Goal: Task Accomplishment & Management: Use online tool/utility

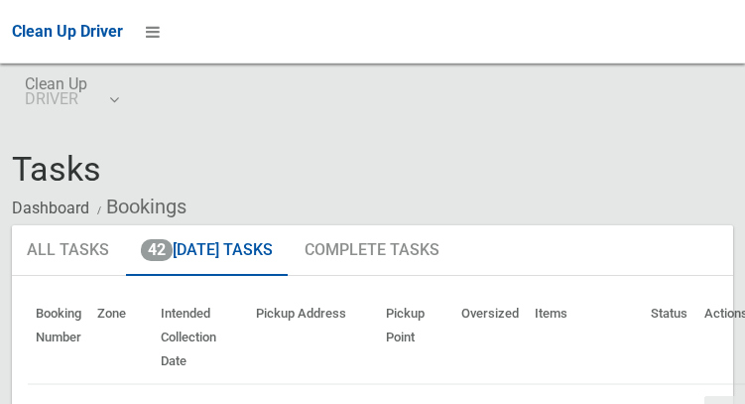
scroll to position [11681, 0]
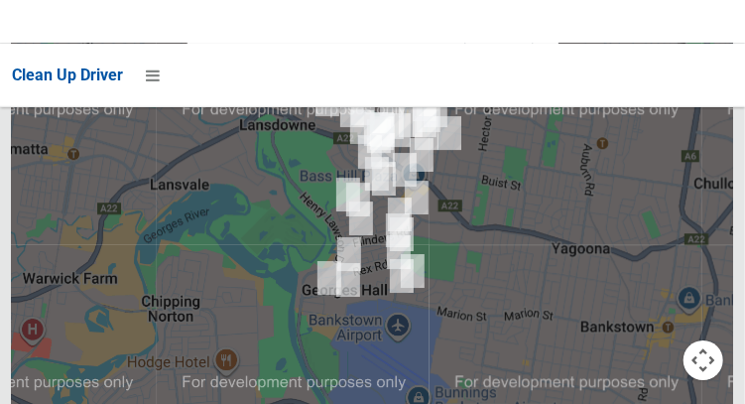
scroll to position [11351, 0]
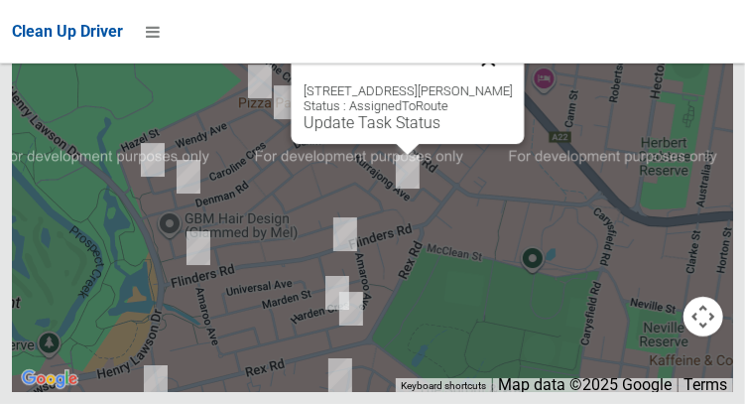
click at [512, 83] on button "Close" at bounding box center [488, 60] width 48 height 48
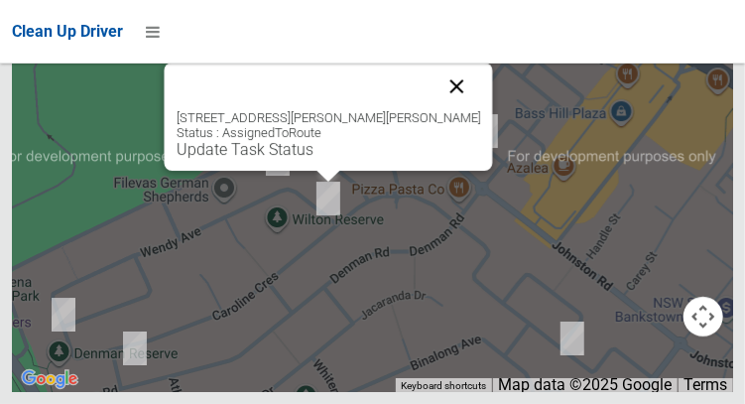
click at [444, 110] on button "Close" at bounding box center [457, 87] width 48 height 48
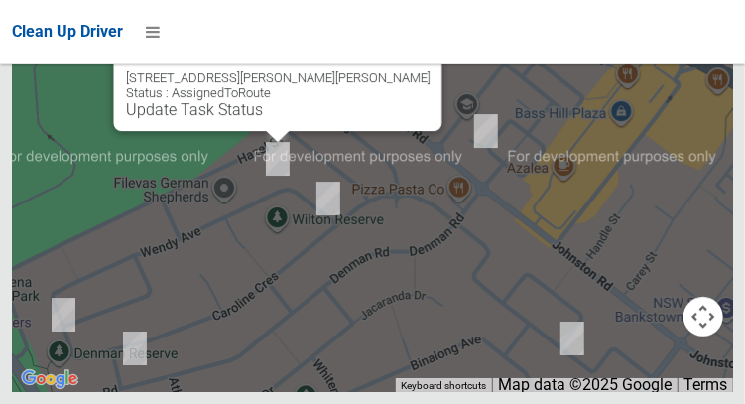
click at [387, 70] on button "Close" at bounding box center [406, 47] width 48 height 48
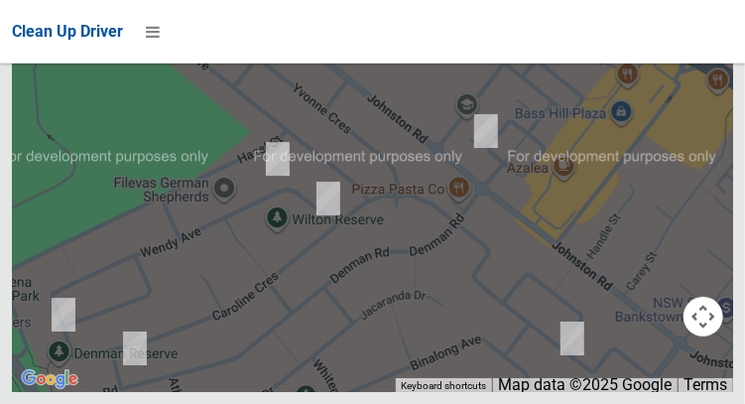
click at [528, 27] on button "OK" at bounding box center [498, 9] width 68 height 36
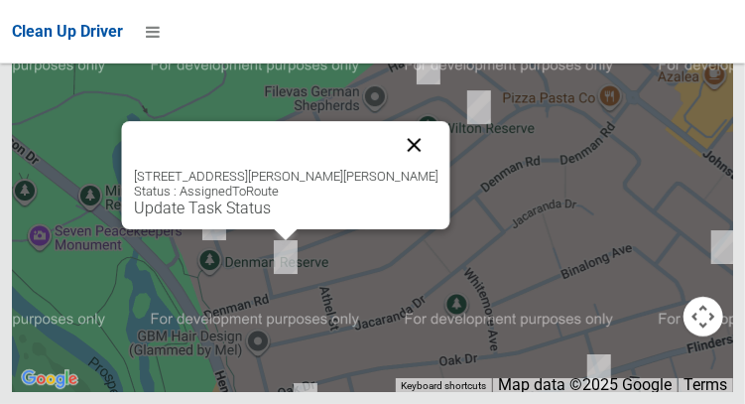
click at [395, 169] on button "Close" at bounding box center [414, 145] width 48 height 48
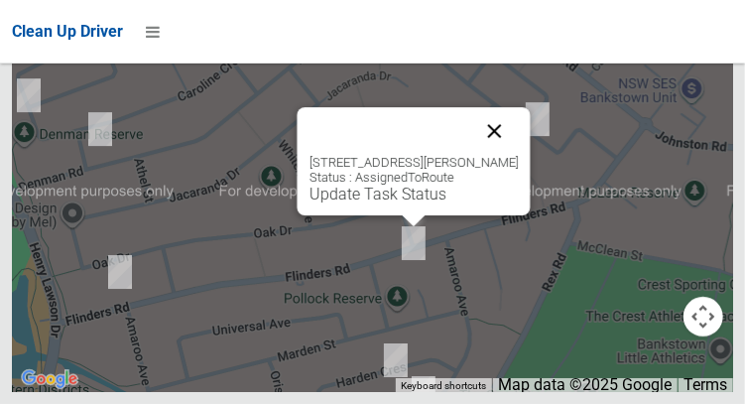
click at [518, 155] on button "Close" at bounding box center [494, 131] width 48 height 48
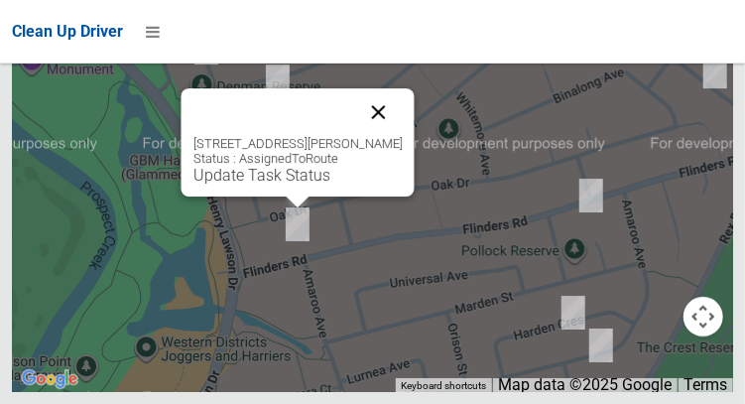
click at [402, 136] on button "Close" at bounding box center [378, 112] width 48 height 48
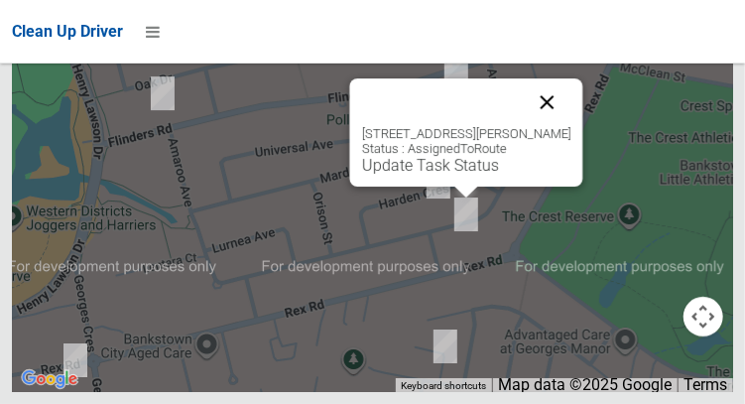
click at [571, 126] on button "Close" at bounding box center [547, 102] width 48 height 48
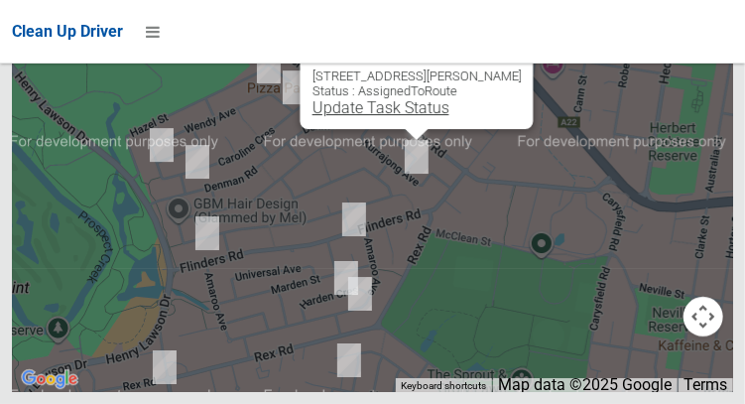
click at [398, 117] on link "Update Task Status" at bounding box center [380, 107] width 137 height 19
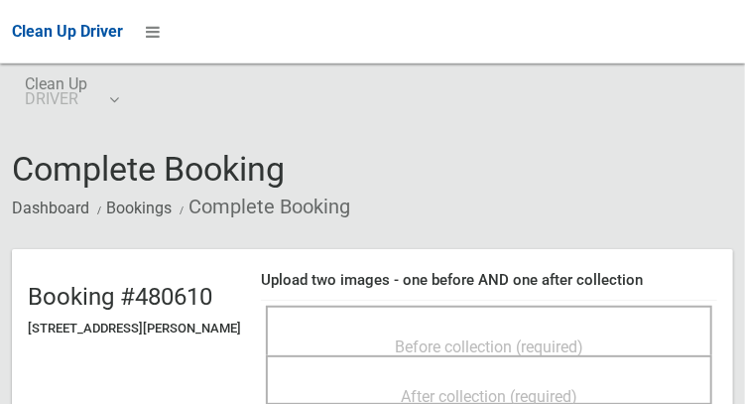
click at [506, 339] on span "Before collection (required)" at bounding box center [489, 346] width 189 height 19
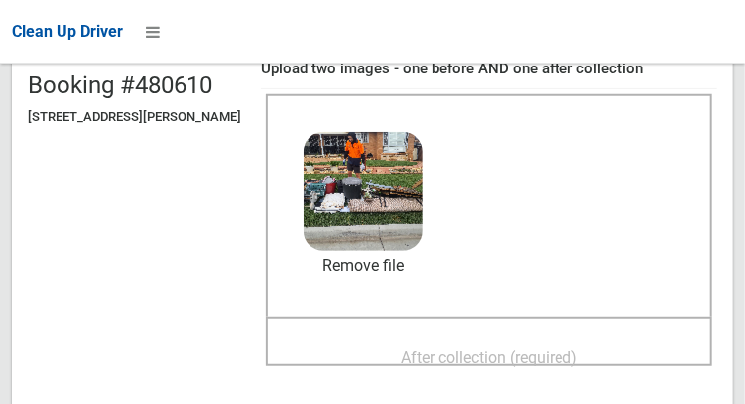
scroll to position [219, 0]
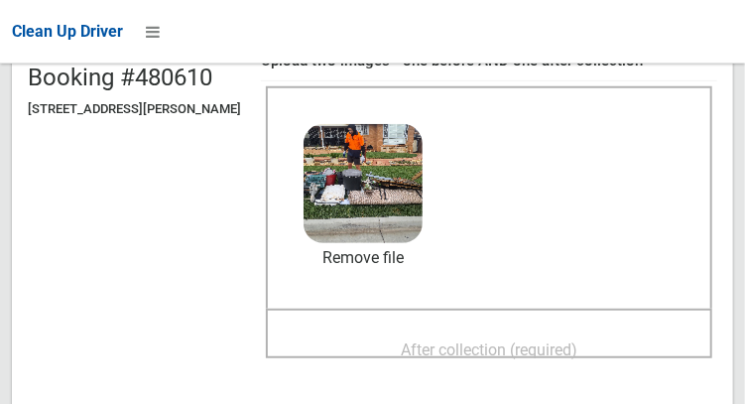
click at [541, 343] on span "After collection (required)" at bounding box center [489, 349] width 177 height 19
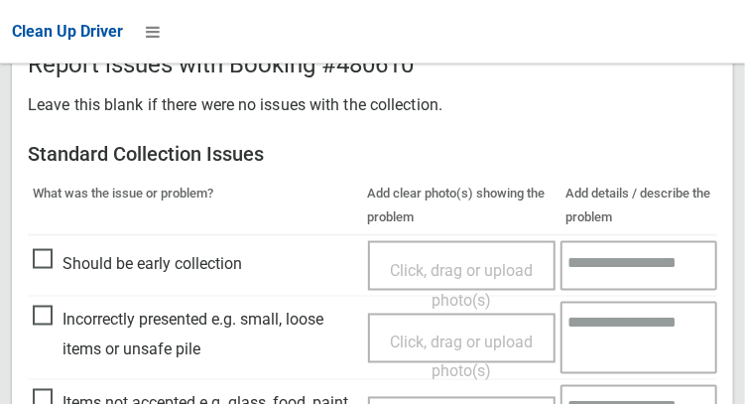
scroll to position [1791, 0]
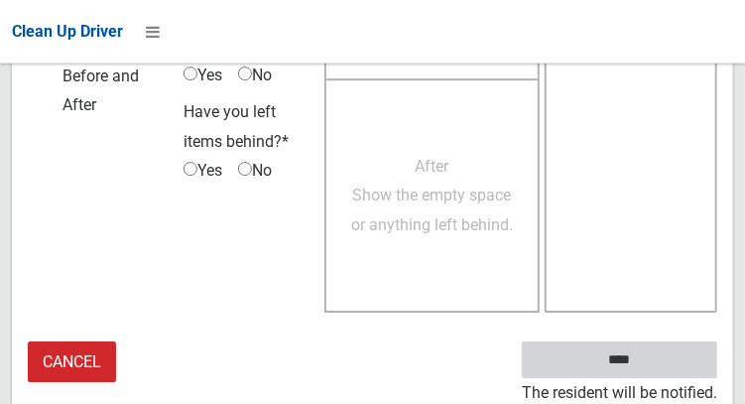
click at [671, 368] on input "****" at bounding box center [620, 359] width 196 height 37
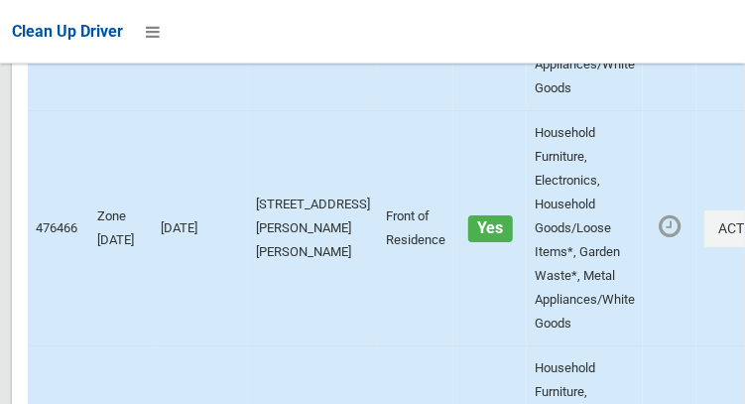
scroll to position [11351, 0]
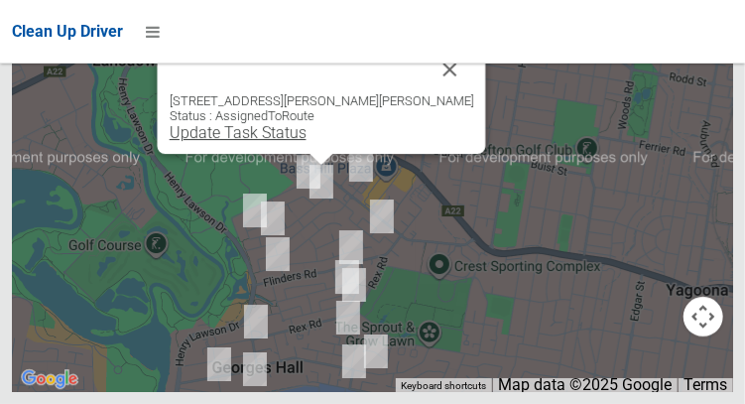
click at [306, 142] on link "Update Task Status" at bounding box center [237, 132] width 137 height 19
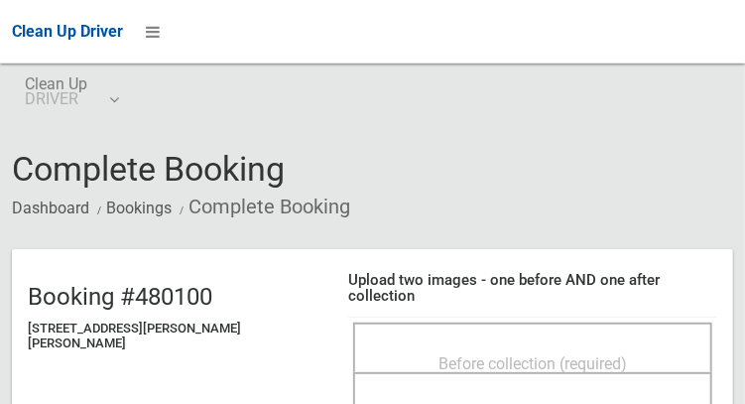
click at [511, 354] on span "Before collection (required)" at bounding box center [533, 363] width 189 height 19
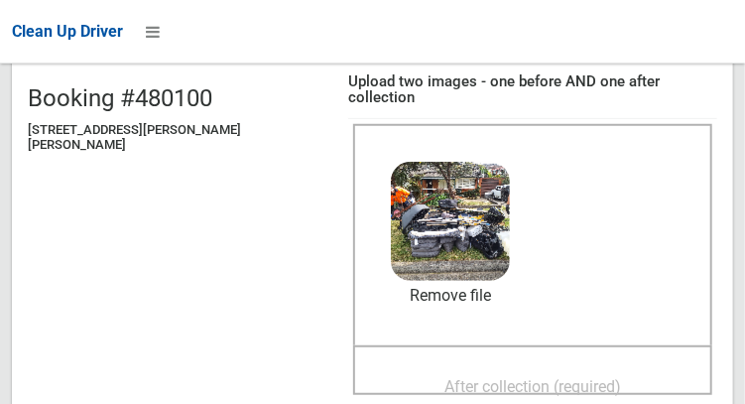
scroll to position [199, 0]
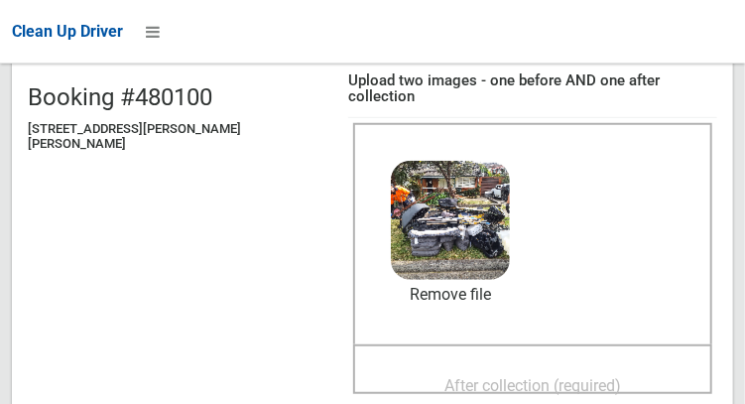
click at [549, 376] on span "After collection (required)" at bounding box center [533, 385] width 177 height 19
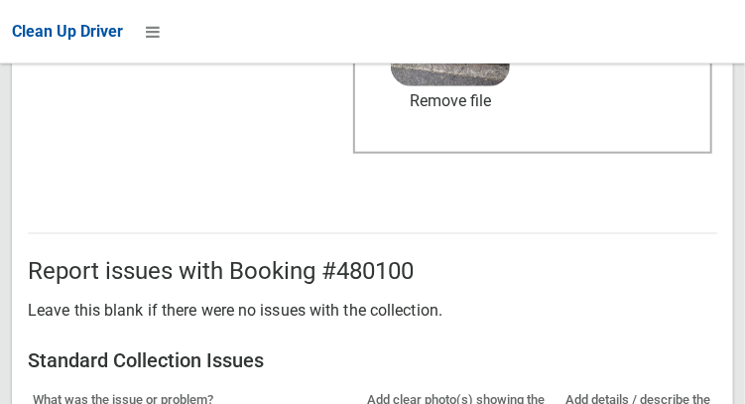
scroll to position [1791, 0]
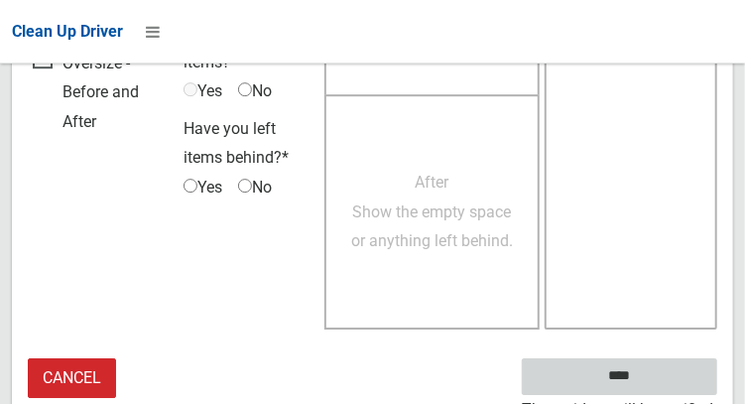
click at [670, 358] on input "****" at bounding box center [620, 376] width 196 height 37
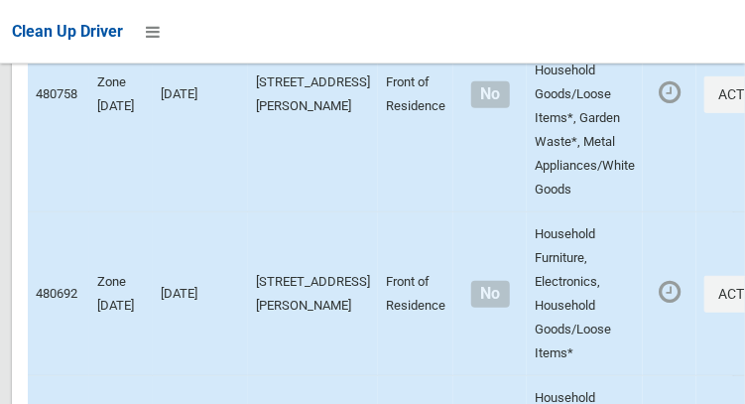
scroll to position [11351, 0]
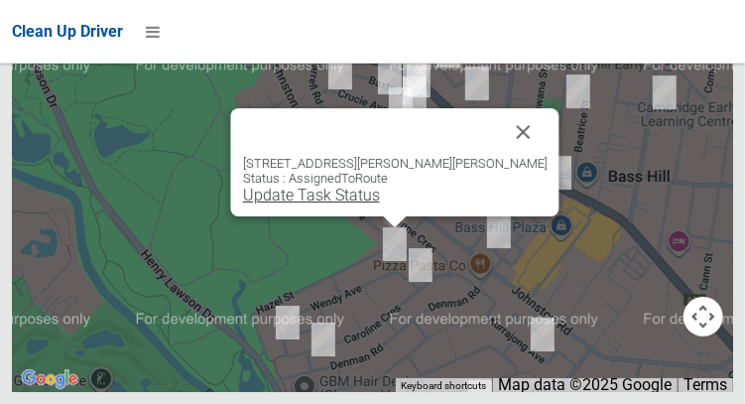
click at [379, 204] on link "Update Task Status" at bounding box center [310, 195] width 137 height 19
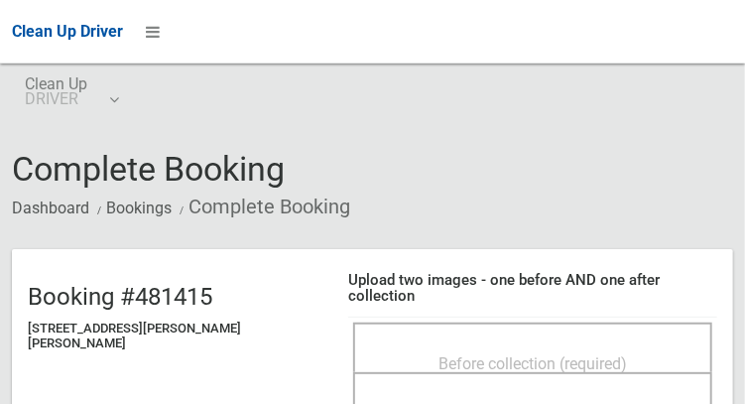
click at [513, 354] on span "Before collection (required)" at bounding box center [533, 363] width 189 height 19
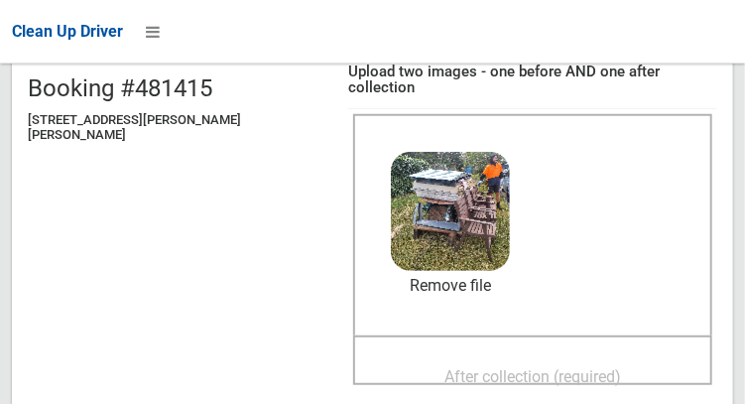
scroll to position [210, 0]
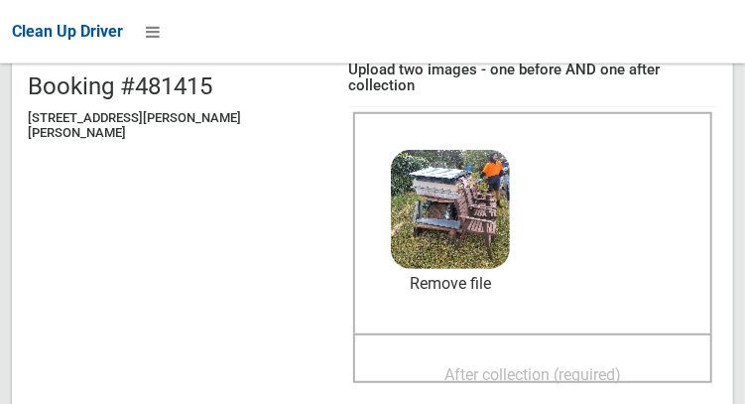
click at [535, 365] on span "After collection (required)" at bounding box center [533, 374] width 177 height 19
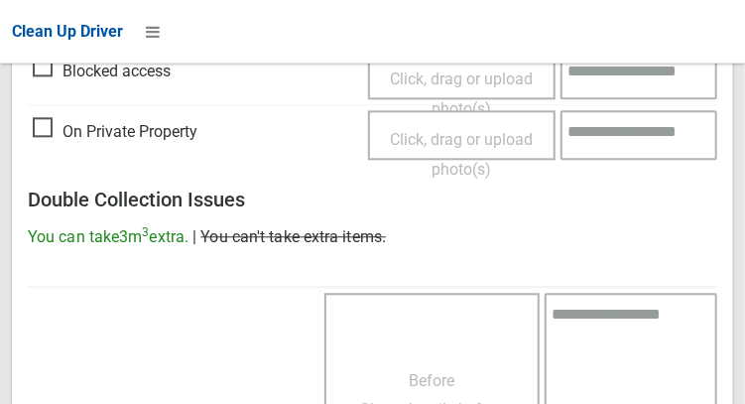
scroll to position [1791, 0]
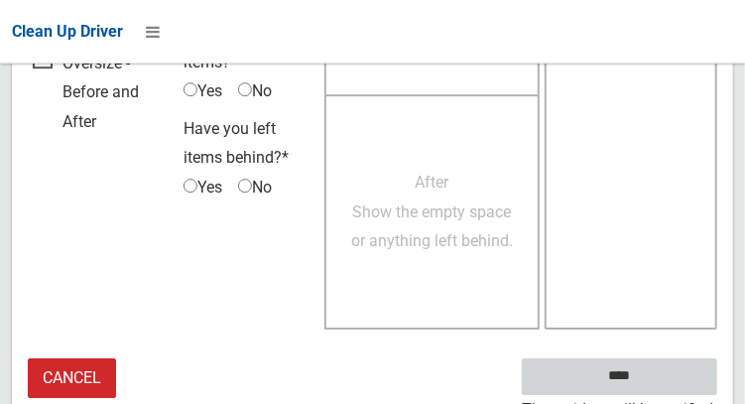
click at [671, 358] on input "****" at bounding box center [620, 376] width 196 height 37
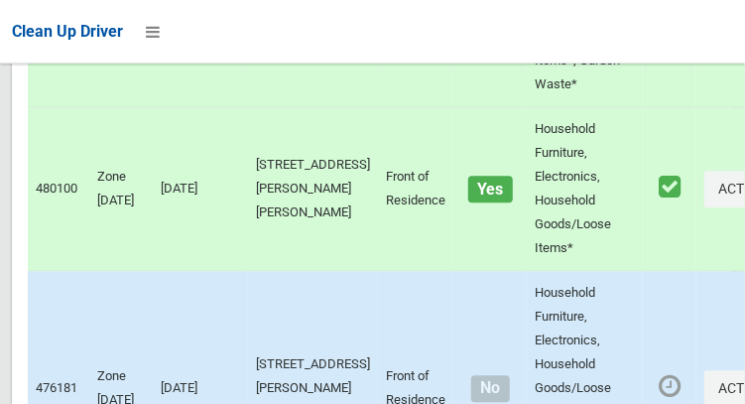
scroll to position [11351, 0]
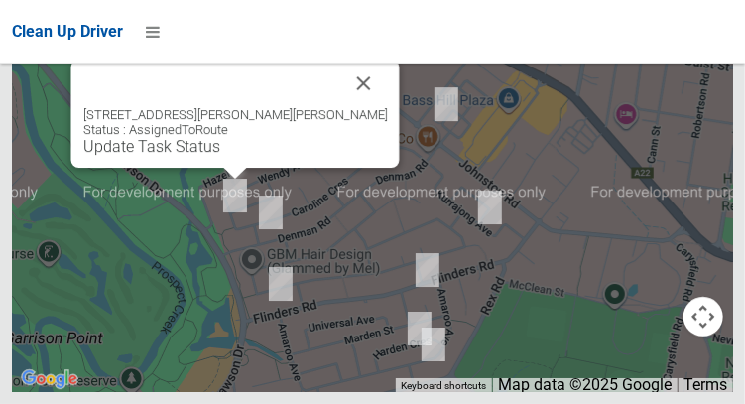
click at [221, 168] on div "90 Wendy Avenue, GEORGES HALL NSW 2198 Status : AssignedToRoute Update Task Sta…" at bounding box center [234, 114] width 328 height 108
click at [219, 156] on link "Update Task Status" at bounding box center [150, 146] width 137 height 19
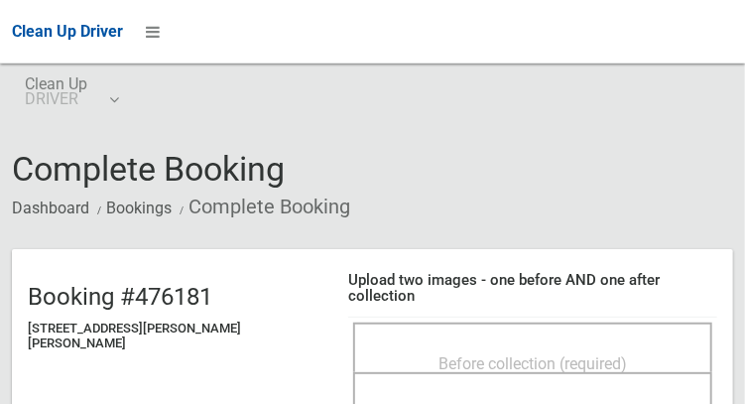
click at [507, 354] on span "Before collection (required)" at bounding box center [533, 363] width 189 height 19
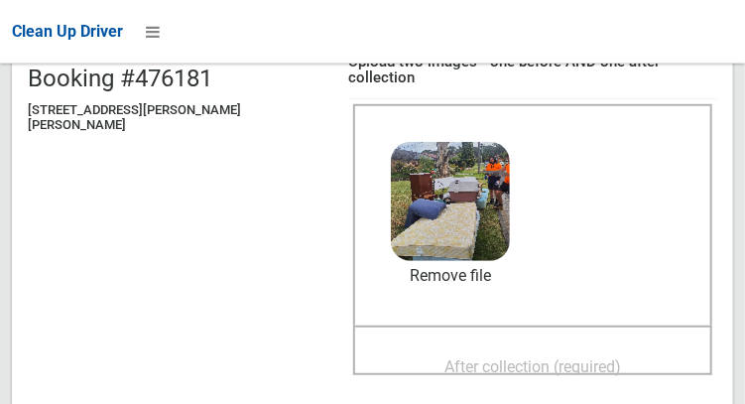
scroll to position [224, 0]
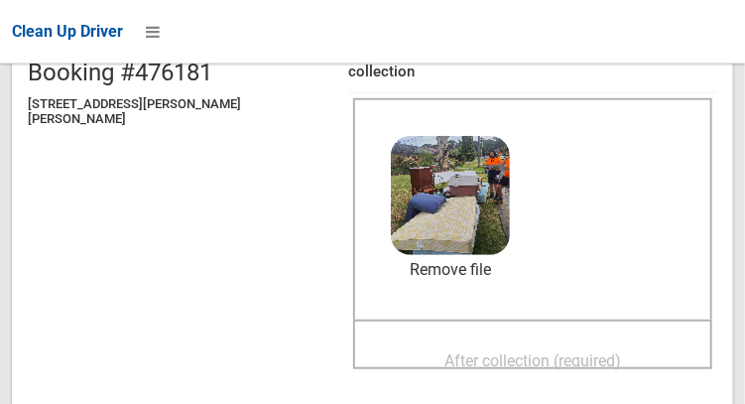
click at [553, 351] on span "After collection (required)" at bounding box center [533, 360] width 177 height 19
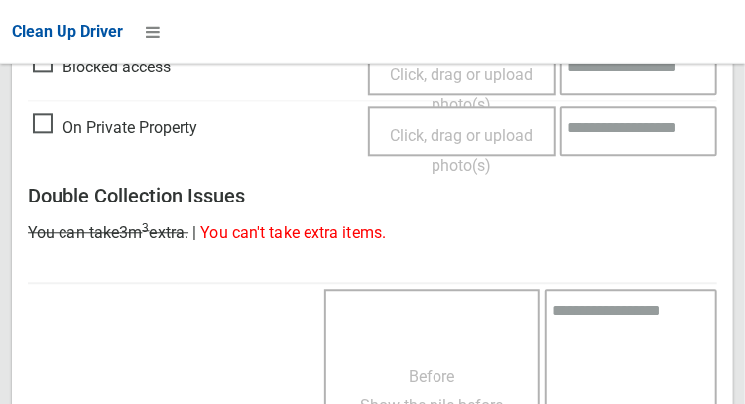
scroll to position [1791, 0]
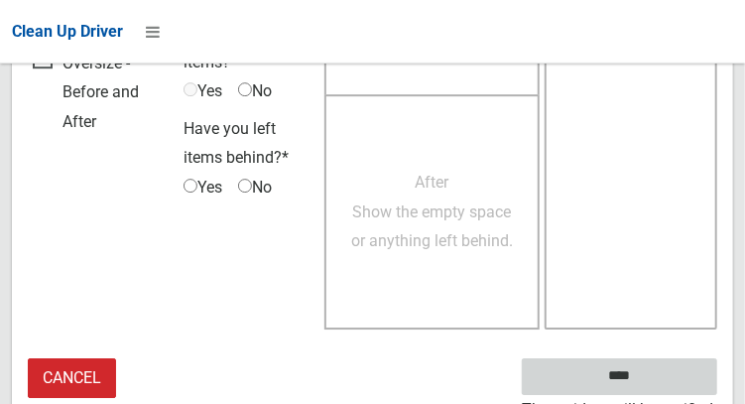
click at [670, 368] on input "****" at bounding box center [620, 376] width 196 height 37
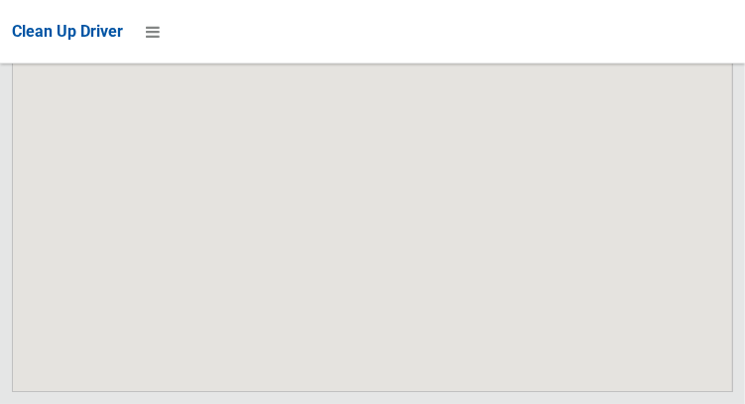
scroll to position [11351, 0]
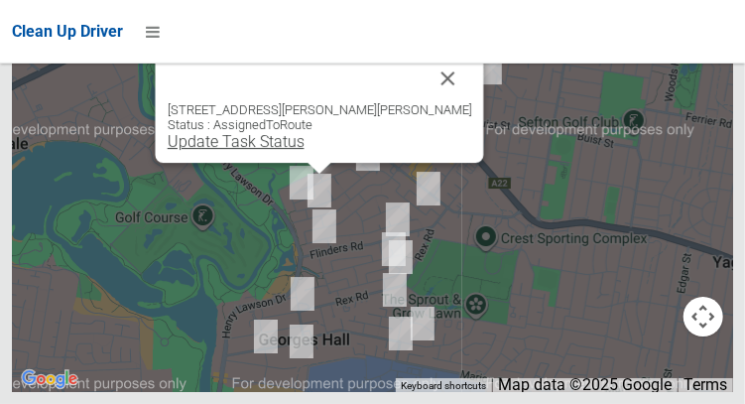
click at [304, 151] on link "Update Task Status" at bounding box center [235, 141] width 137 height 19
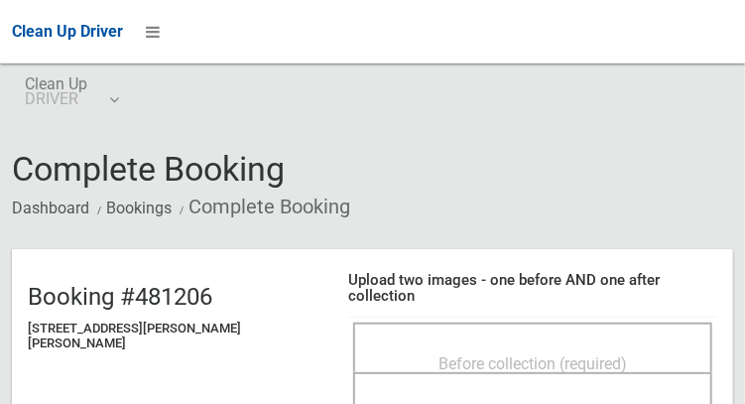
click at [497, 354] on span "Before collection (required)" at bounding box center [533, 363] width 189 height 19
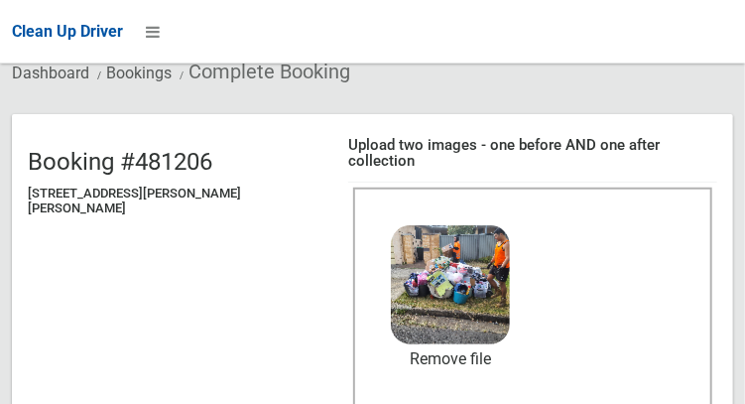
scroll to position [209, 0]
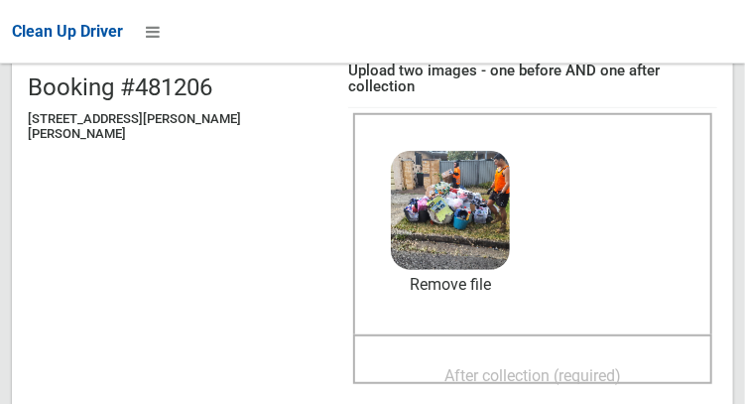
click at [534, 366] on span "After collection (required)" at bounding box center [533, 375] width 177 height 19
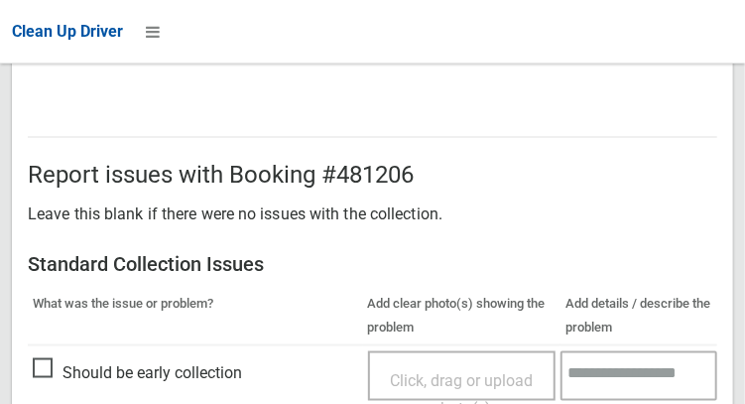
scroll to position [1791, 0]
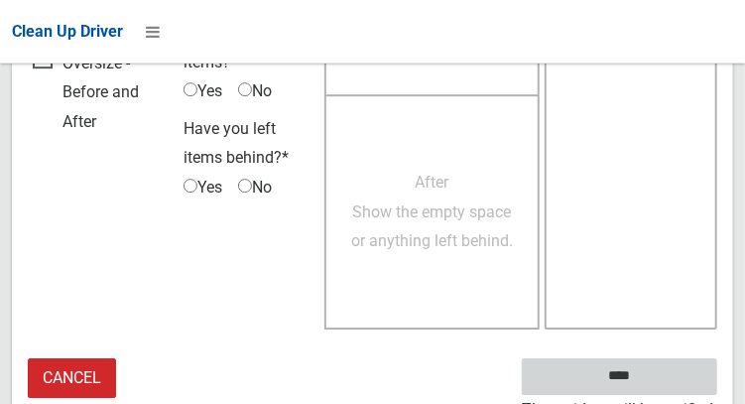
click at [670, 363] on input "****" at bounding box center [620, 376] width 196 height 37
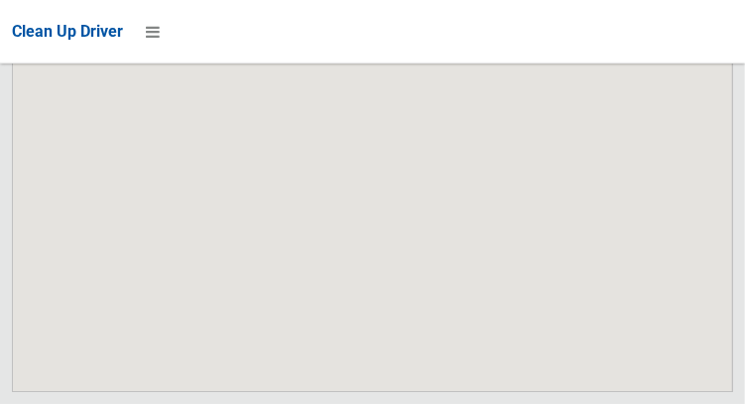
scroll to position [11351, 0]
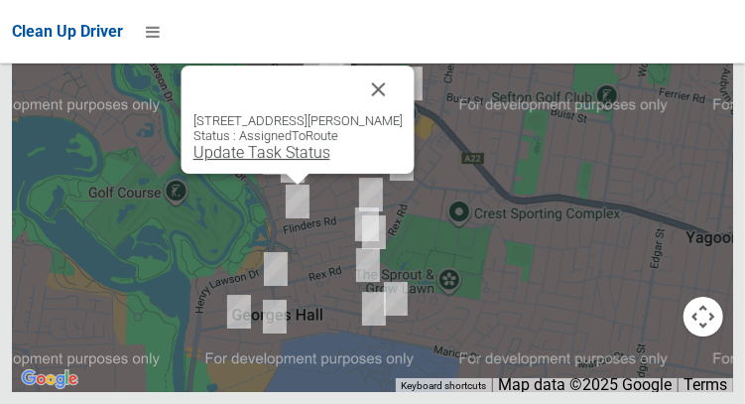
click at [288, 162] on link "Update Task Status" at bounding box center [261, 152] width 137 height 19
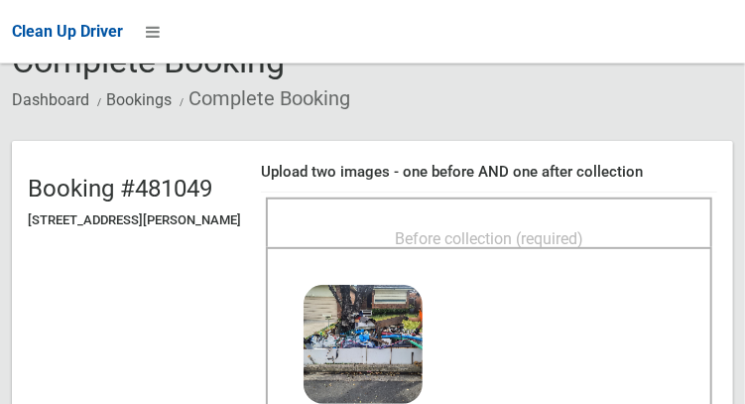
scroll to position [109, 0]
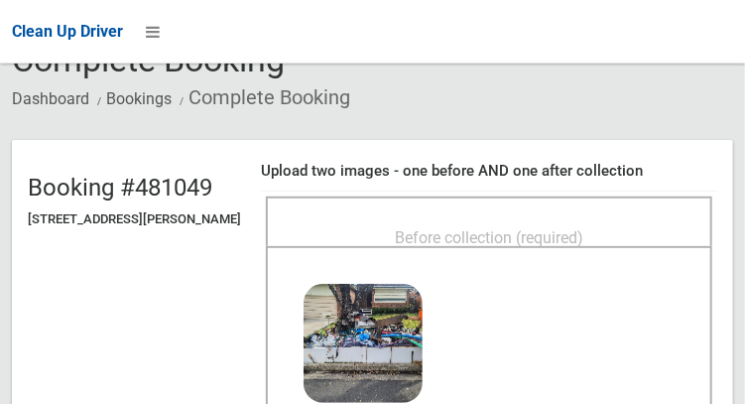
click at [525, 243] on span "Before collection (required)" at bounding box center [489, 237] width 189 height 19
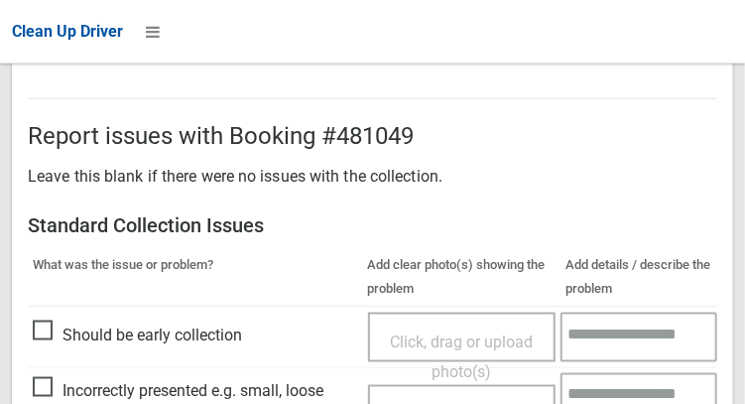
scroll to position [1792, 0]
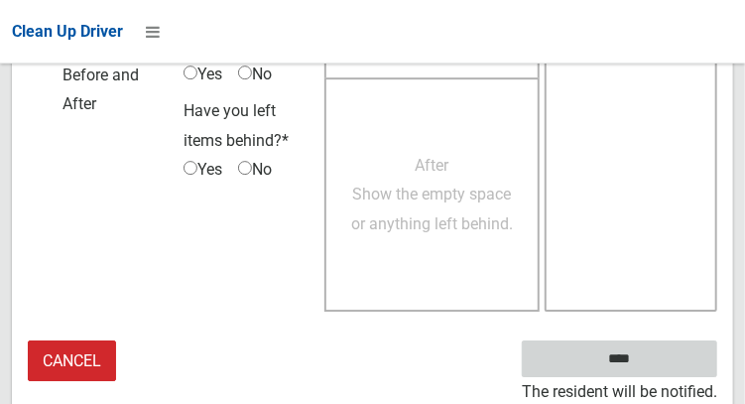
click at [662, 367] on input "****" at bounding box center [620, 358] width 196 height 37
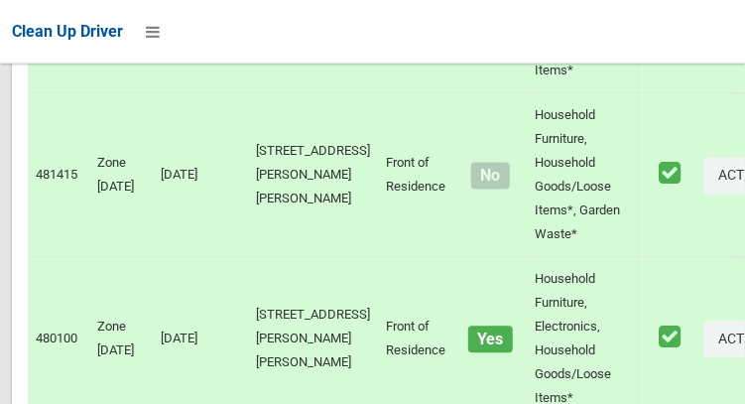
scroll to position [11351, 0]
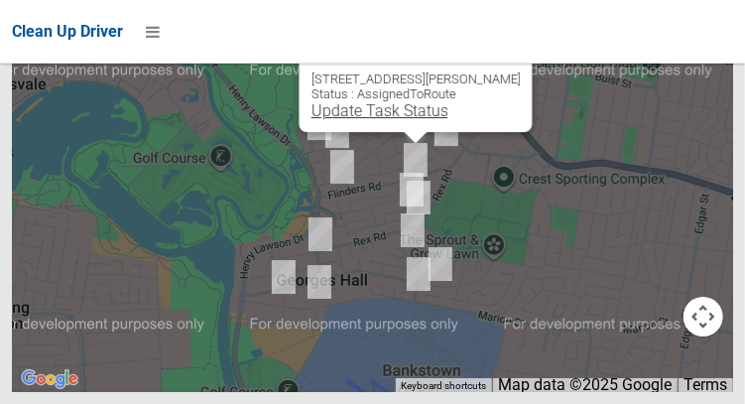
click at [411, 120] on link "Update Task Status" at bounding box center [379, 110] width 137 height 19
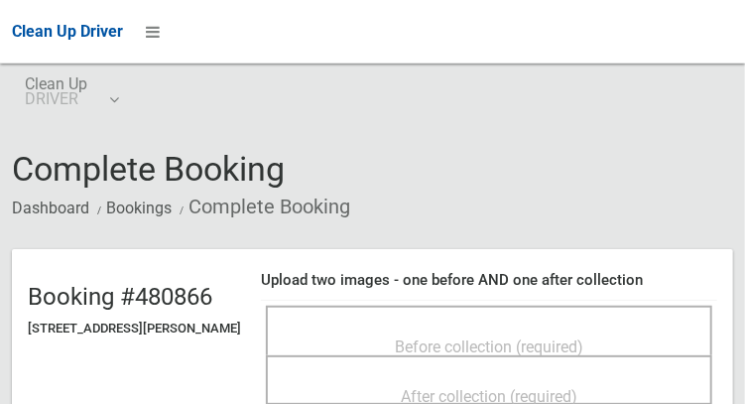
click at [472, 337] on span "Before collection (required)" at bounding box center [489, 346] width 189 height 19
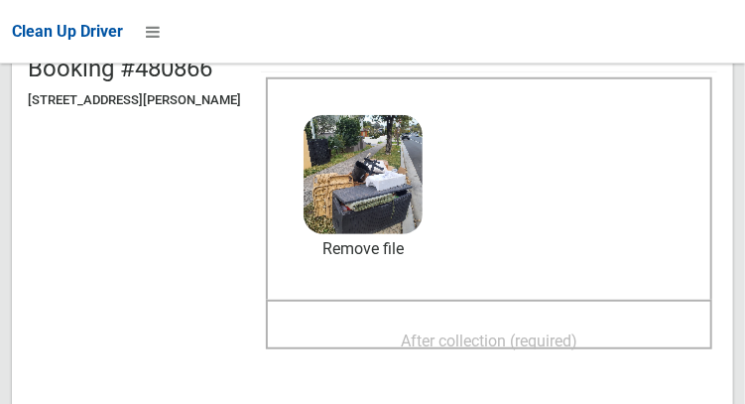
scroll to position [231, 0]
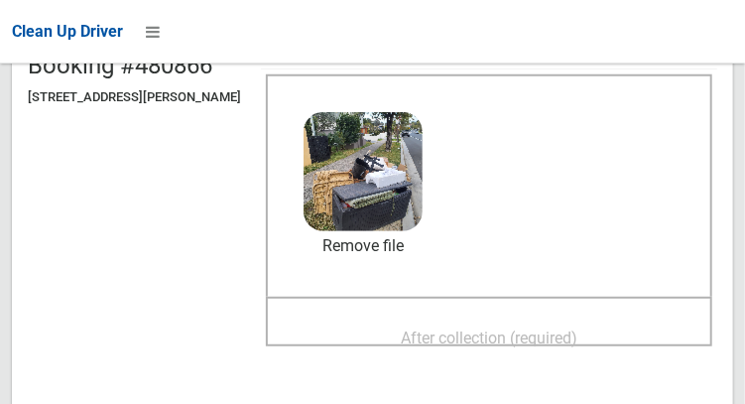
click at [538, 337] on span "After collection (required)" at bounding box center [489, 337] width 177 height 19
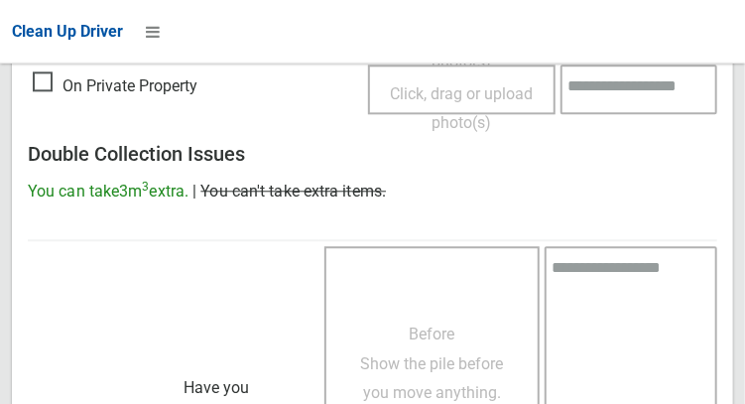
scroll to position [1791, 0]
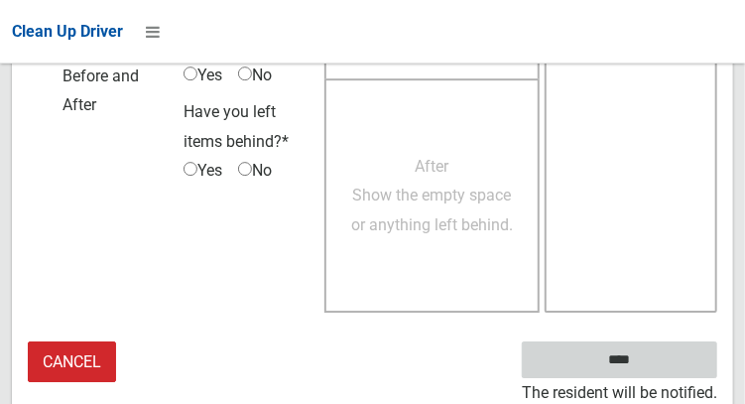
click at [665, 359] on input "****" at bounding box center [620, 359] width 196 height 37
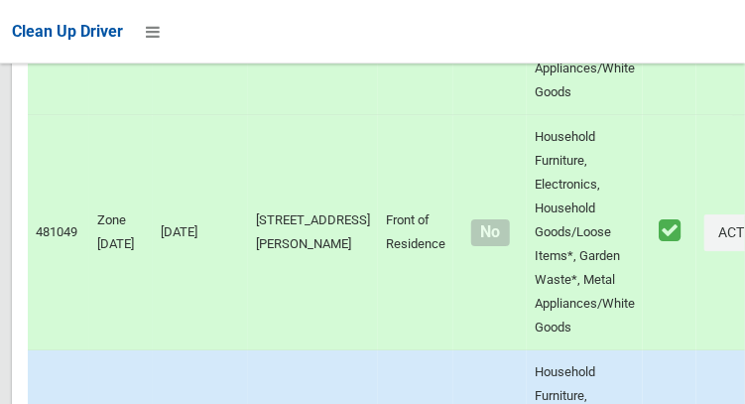
scroll to position [11351, 0]
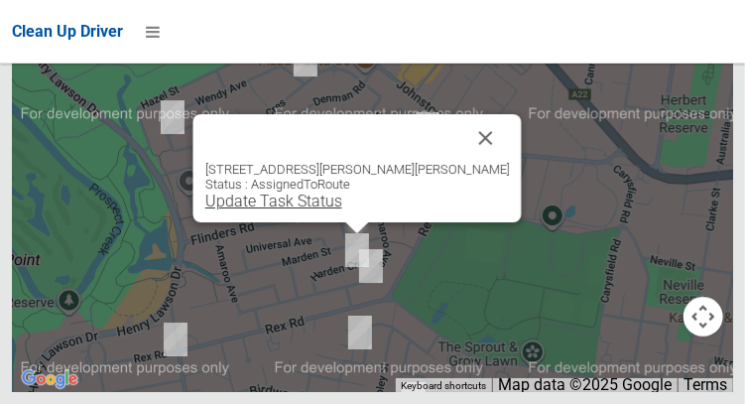
click at [341, 210] on link "Update Task Status" at bounding box center [272, 201] width 137 height 19
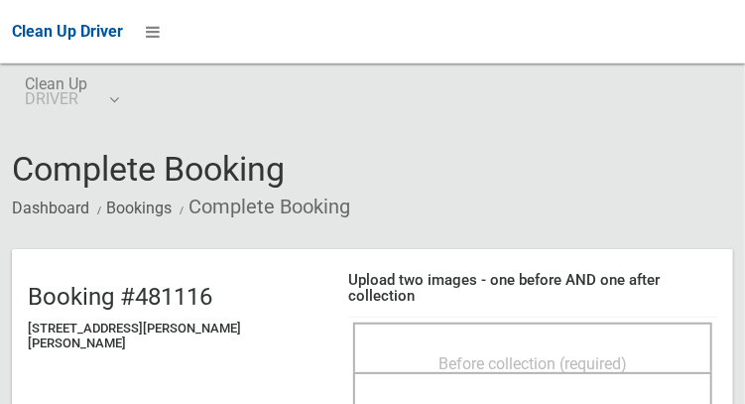
click at [441, 354] on span "Before collection (required)" at bounding box center [533, 363] width 189 height 19
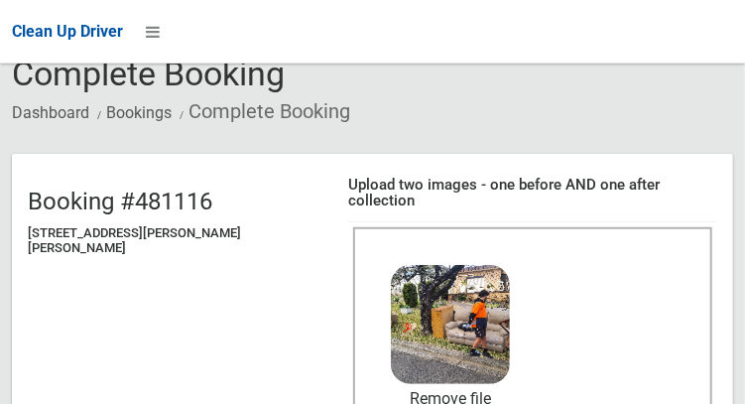
scroll to position [184, 0]
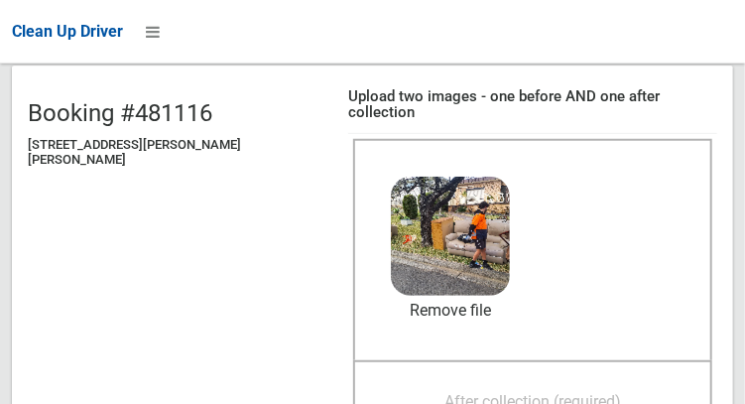
click at [536, 392] on span "After collection (required)" at bounding box center [533, 401] width 177 height 19
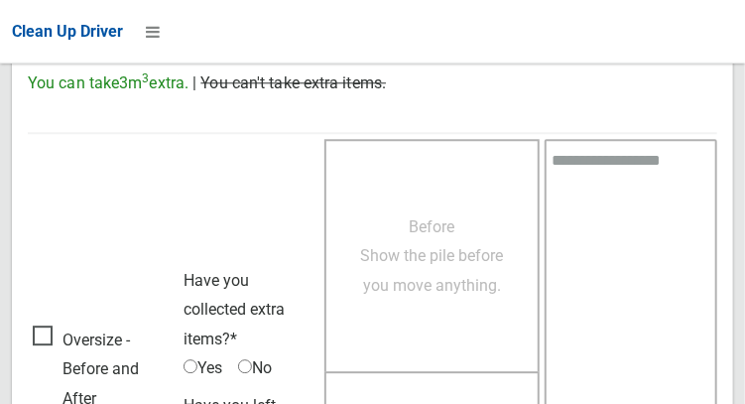
scroll to position [1791, 0]
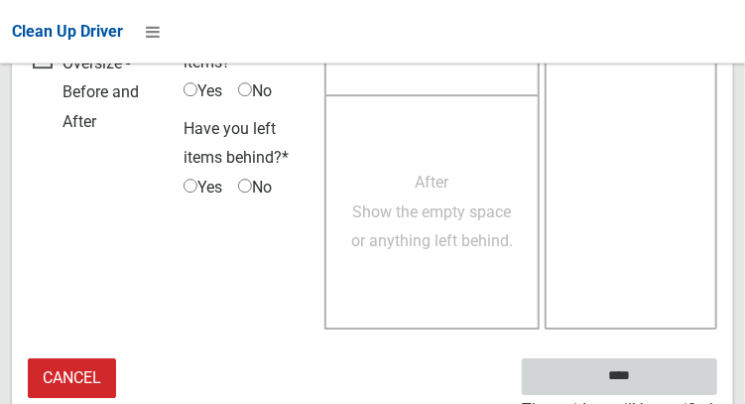
click at [680, 363] on input "****" at bounding box center [620, 376] width 196 height 37
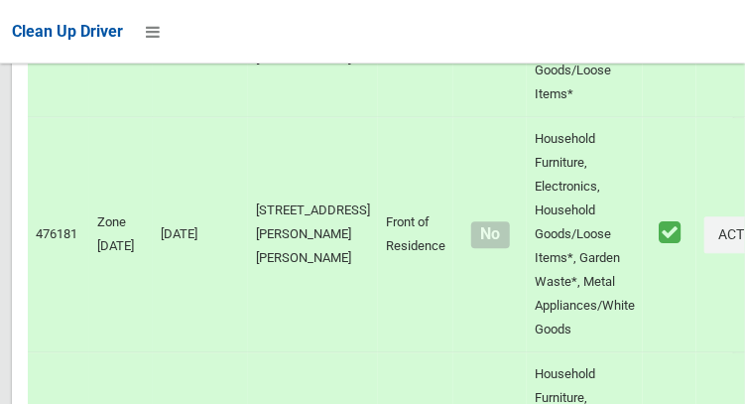
scroll to position [11351, 0]
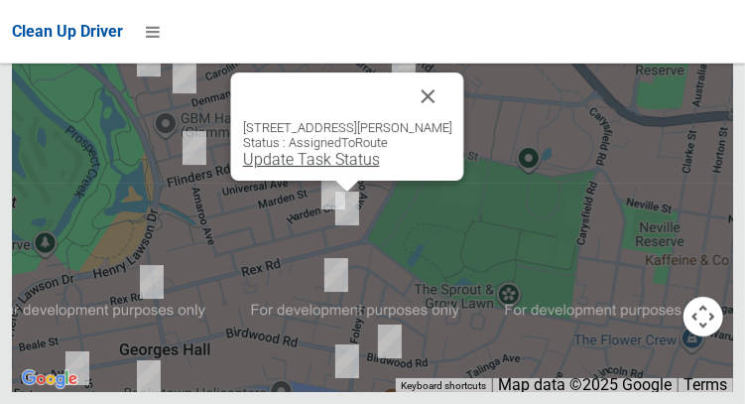
click at [335, 169] on link "Update Task Status" at bounding box center [310, 159] width 137 height 19
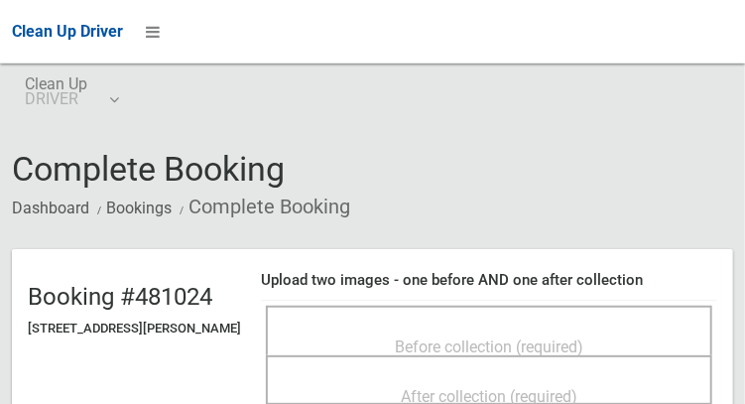
click at [467, 337] on span "Before collection (required)" at bounding box center [489, 346] width 189 height 19
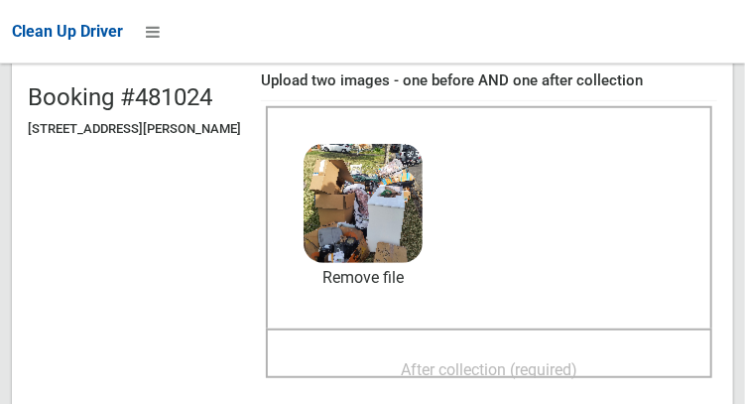
scroll to position [210, 0]
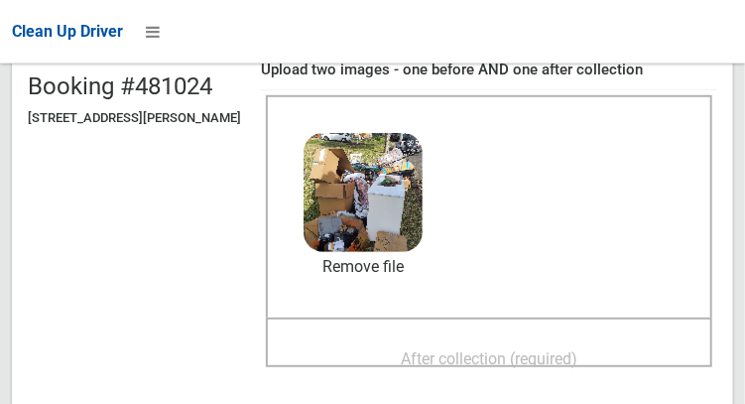
click at [547, 361] on span "After collection (required)" at bounding box center [489, 358] width 177 height 19
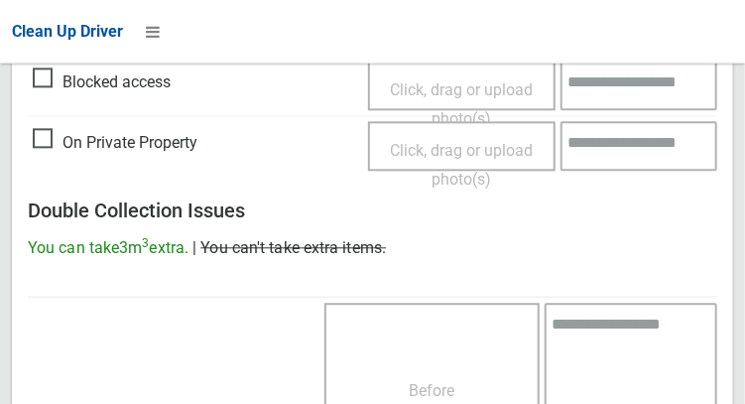
scroll to position [1791, 0]
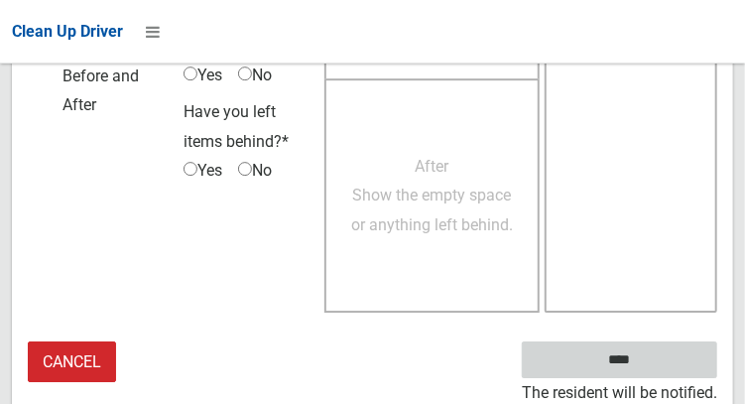
click at [664, 368] on input "****" at bounding box center [620, 359] width 196 height 37
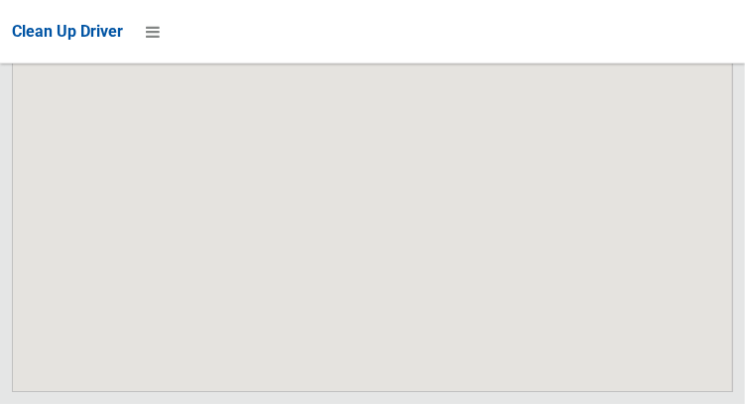
scroll to position [11351, 0]
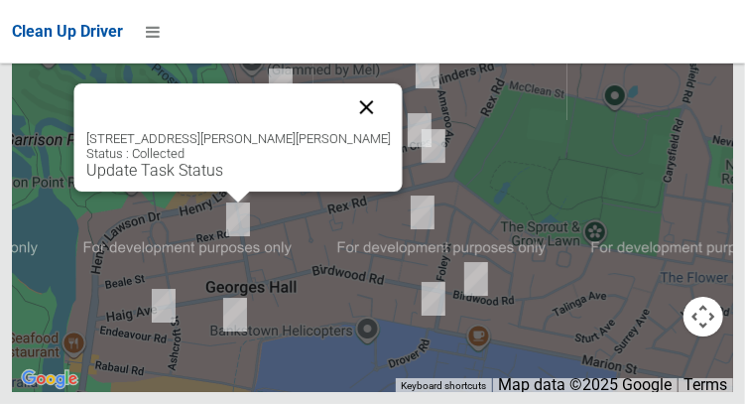
click at [342, 131] on button "Close" at bounding box center [366, 107] width 48 height 48
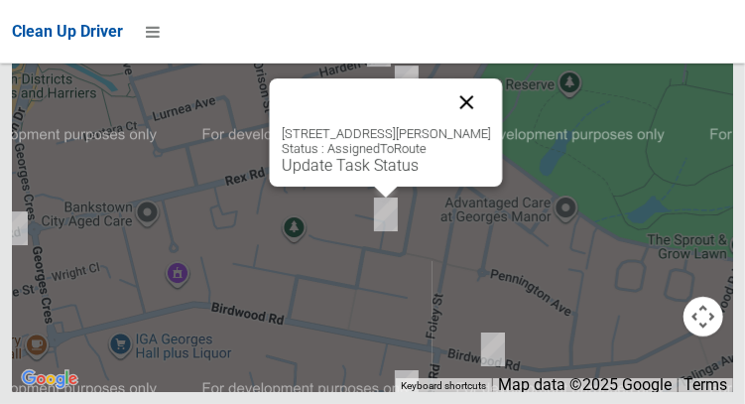
click at [490, 126] on button "Close" at bounding box center [467, 102] width 48 height 48
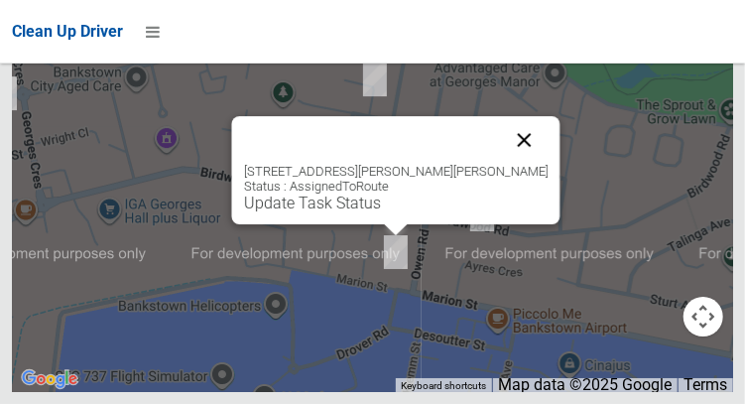
click at [508, 164] on button "Close" at bounding box center [524, 140] width 48 height 48
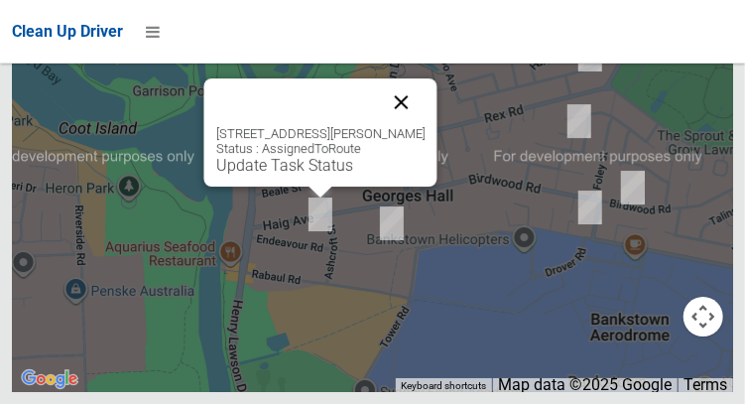
click at [425, 126] on button "Close" at bounding box center [401, 102] width 48 height 48
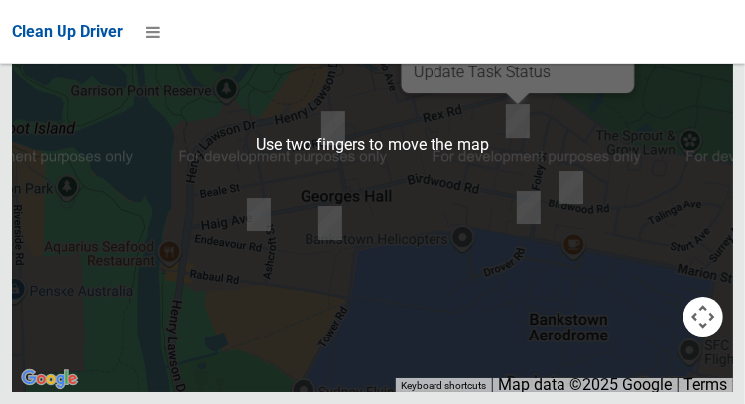
scroll to position [11283, 0]
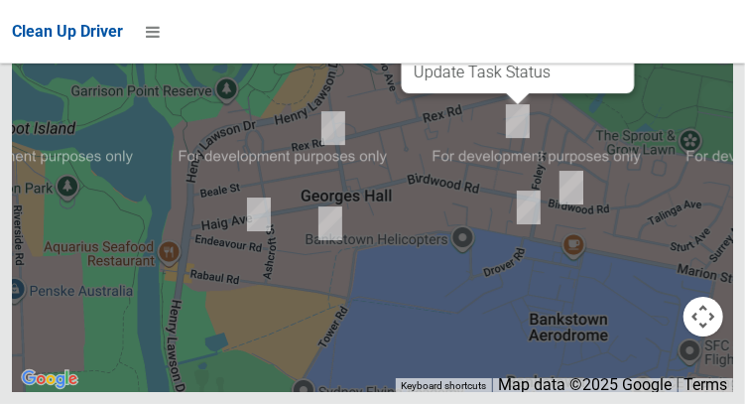
click at [506, 27] on button "OK" at bounding box center [498, 9] width 68 height 36
click at [488, 81] on link "Update Task Status" at bounding box center [481, 72] width 137 height 19
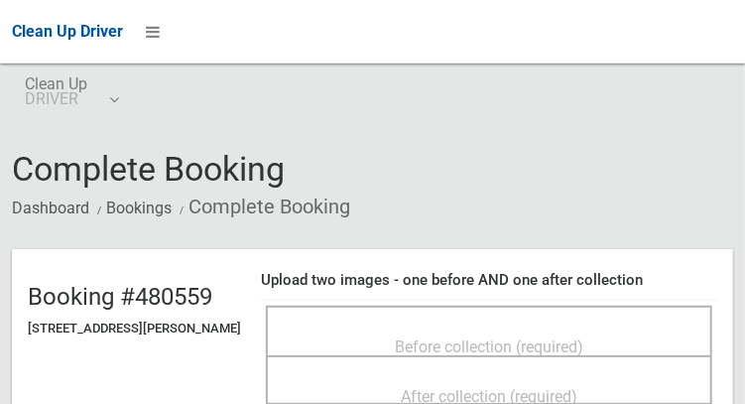
click at [464, 354] on span "Before collection (required)" at bounding box center [489, 346] width 189 height 19
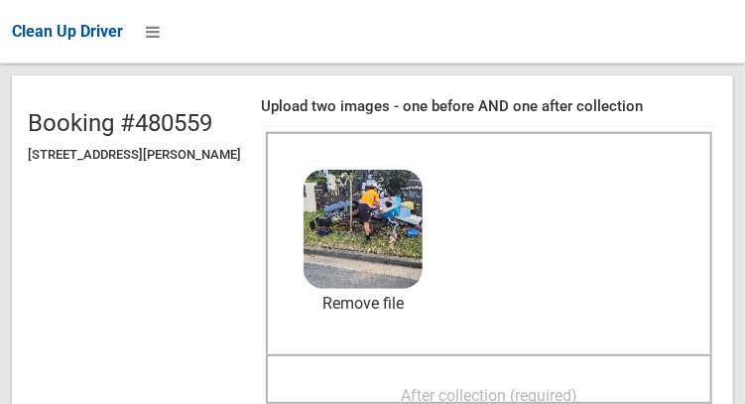
scroll to position [181, 0]
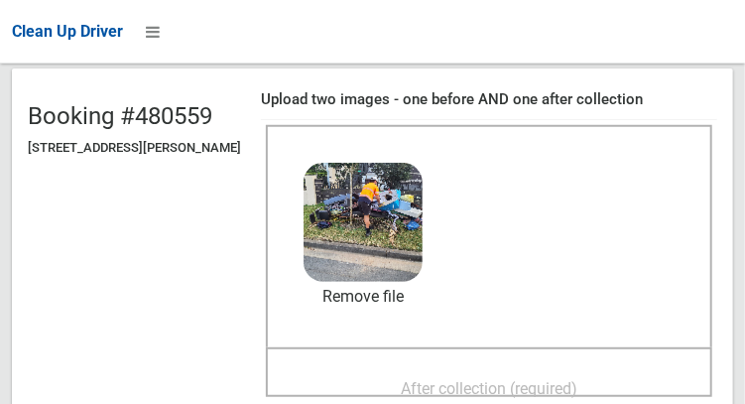
click at [549, 398] on span "After collection (required)" at bounding box center [489, 388] width 177 height 19
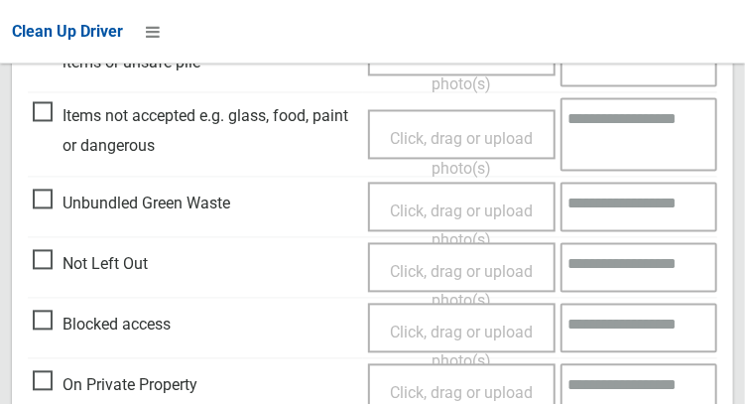
scroll to position [1808, 0]
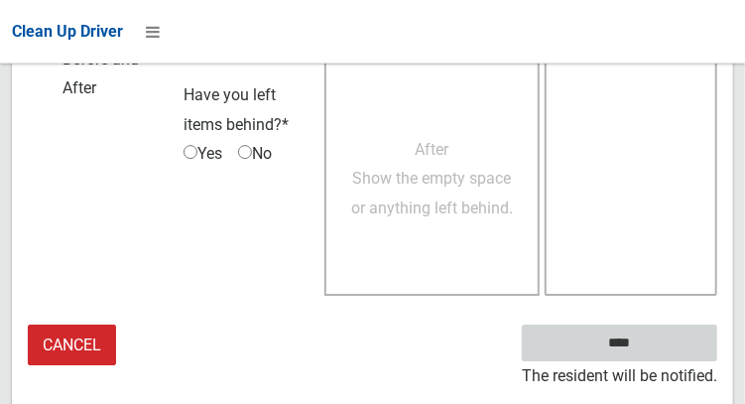
click at [673, 357] on input "****" at bounding box center [620, 343] width 196 height 37
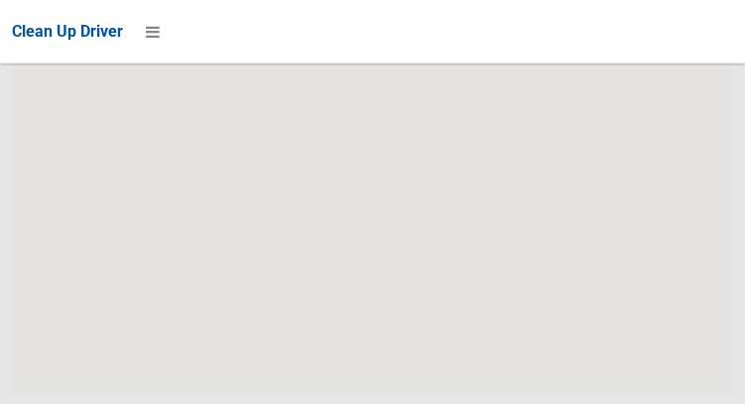
scroll to position [11351, 0]
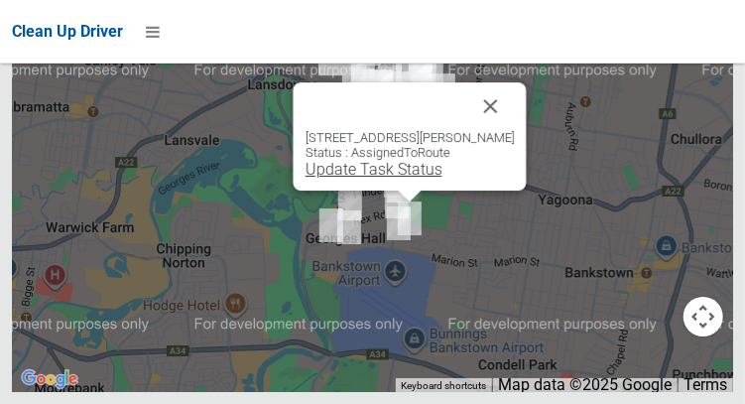
click at [395, 179] on link "Update Task Status" at bounding box center [373, 169] width 137 height 19
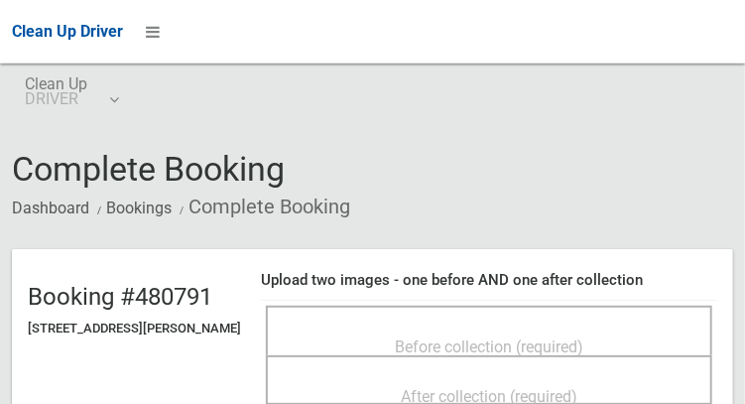
click at [453, 337] on span "Before collection (required)" at bounding box center [489, 346] width 189 height 19
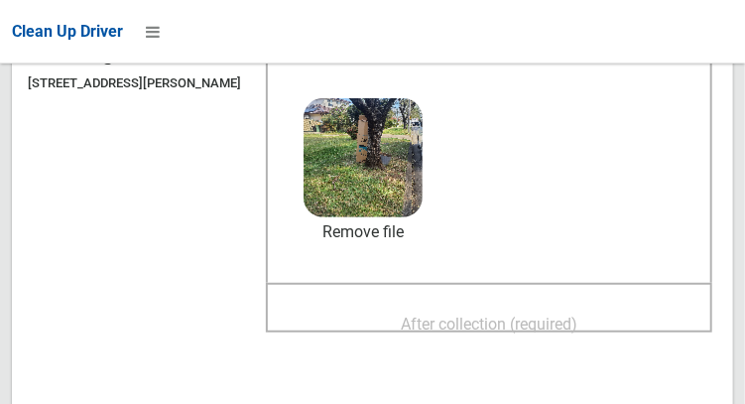
scroll to position [267, 0]
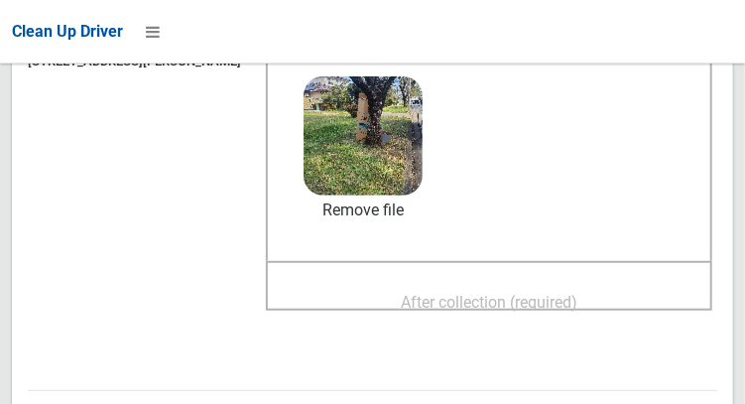
click at [538, 306] on span "After collection (required)" at bounding box center [489, 302] width 177 height 19
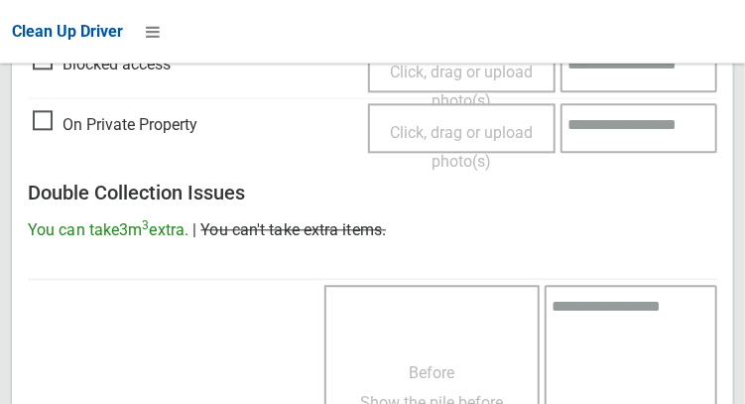
scroll to position [1791, 0]
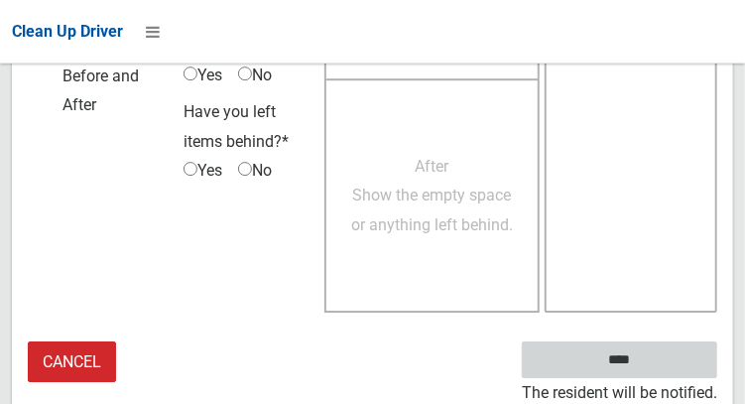
click at [675, 359] on input "****" at bounding box center [620, 359] width 196 height 37
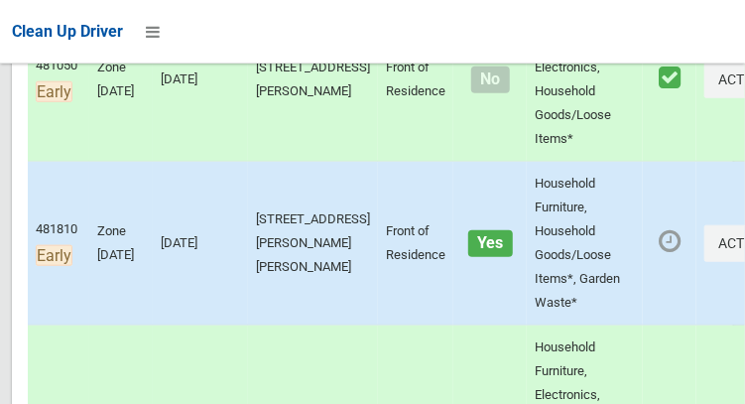
scroll to position [487, 0]
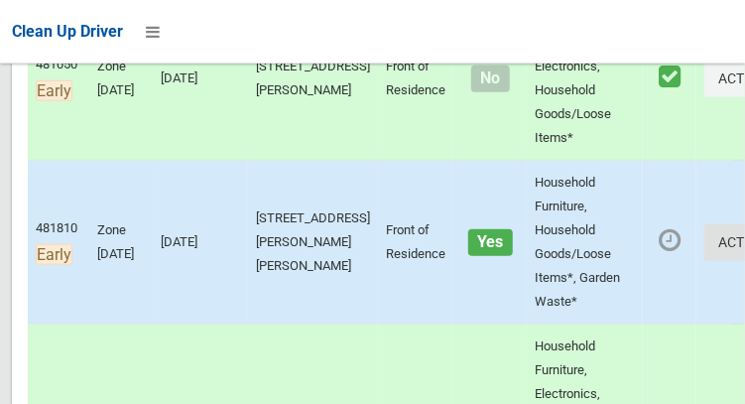
click at [708, 261] on button "Actions" at bounding box center [752, 242] width 95 height 37
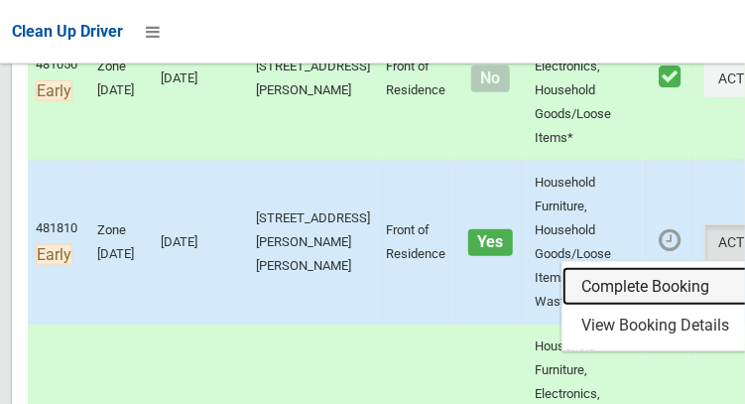
click at [641, 307] on link "Complete Booking" at bounding box center [681, 287] width 236 height 40
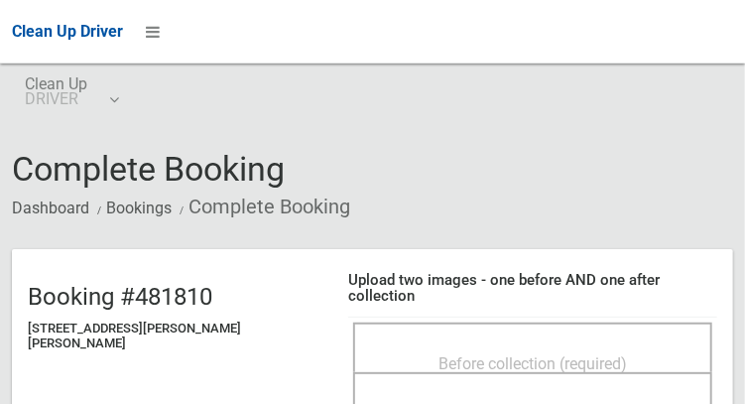
click at [579, 354] on span "Before collection (required)" at bounding box center [533, 363] width 189 height 19
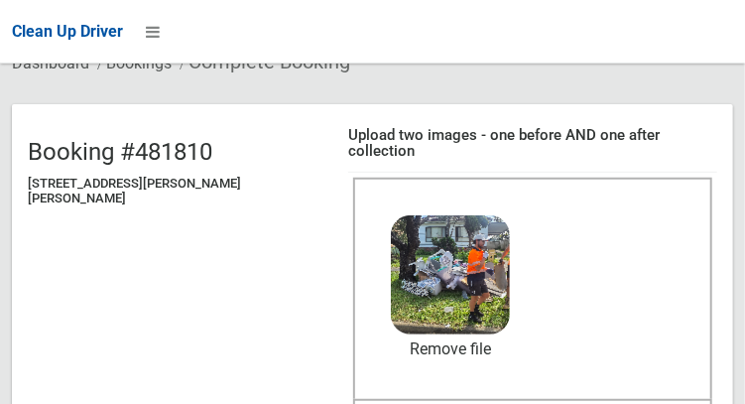
scroll to position [141, 0]
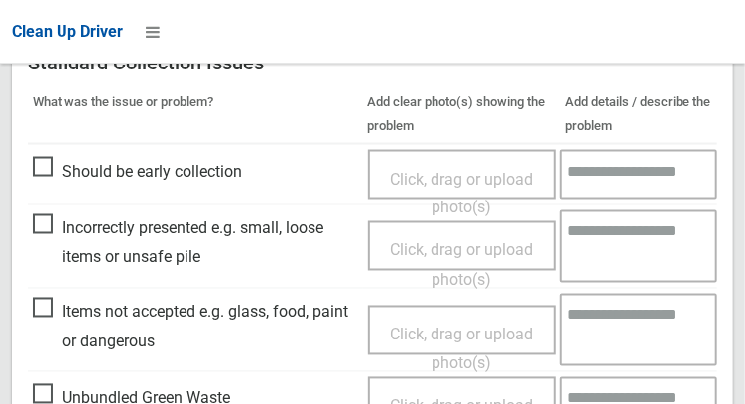
scroll to position [1791, 0]
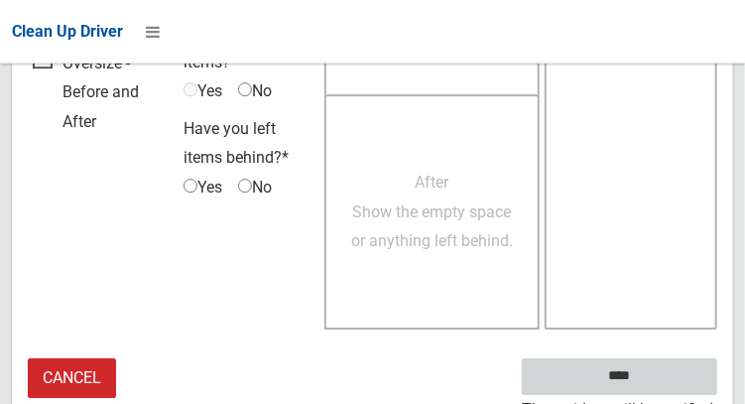
click at [661, 366] on input "****" at bounding box center [620, 376] width 196 height 37
